Goal: Register for event/course

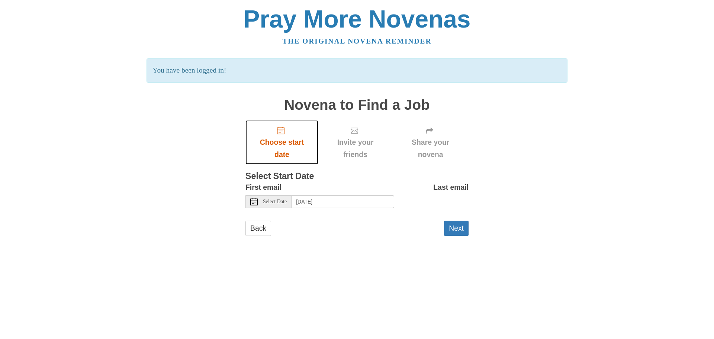
click at [278, 134] on icon "Choose start date" at bounding box center [280, 130] width 7 height 7
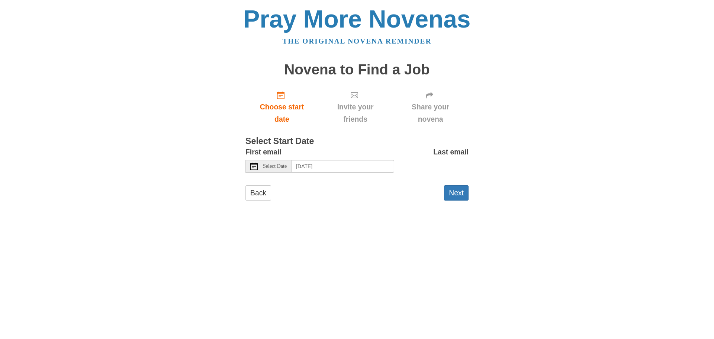
click at [442, 158] on label "Last email" at bounding box center [450, 152] width 35 height 12
click at [253, 170] on use at bounding box center [253, 166] width 7 height 7
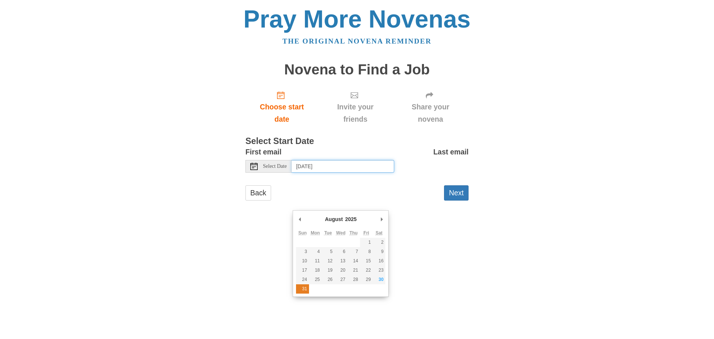
type input "Sunday, August 31st"
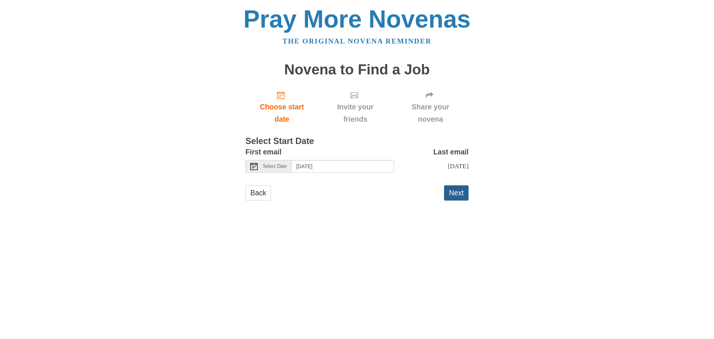
click at [452, 201] on button "Next" at bounding box center [456, 192] width 25 height 15
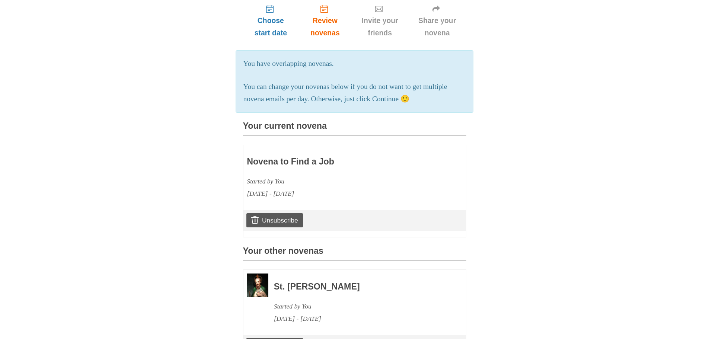
scroll to position [112, 0]
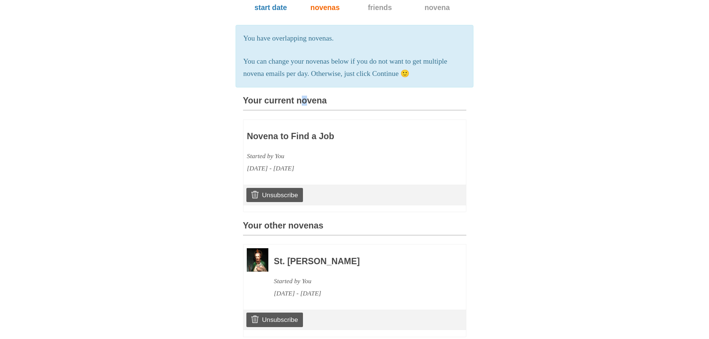
click at [320, 110] on h3 "Your current novena" at bounding box center [354, 103] width 223 height 15
click at [255, 110] on h3 "Your current novena" at bounding box center [354, 103] width 223 height 15
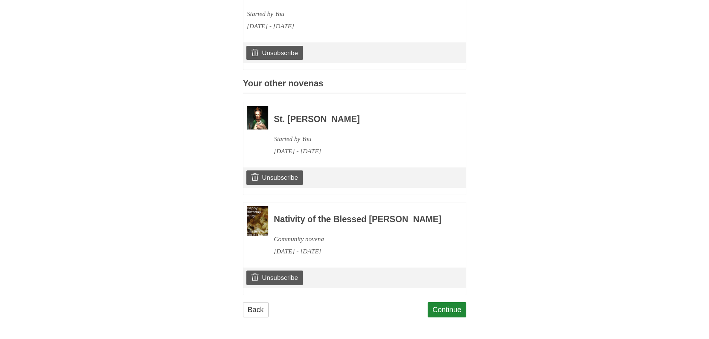
scroll to position [372, 0]
click at [292, 145] on div "Started by You" at bounding box center [360, 139] width 172 height 12
click at [283, 270] on link "Unsubscribe" at bounding box center [274, 277] width 56 height 14
click at [305, 106] on div "St. [PERSON_NAME] Started by You [DATE] - [DATE]" at bounding box center [360, 131] width 172 height 51
